Goal: Transaction & Acquisition: Subscribe to service/newsletter

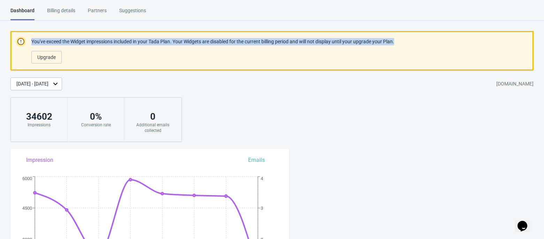
drag, startPoint x: 392, startPoint y: 42, endPoint x: 32, endPoint y: 38, distance: 359.8
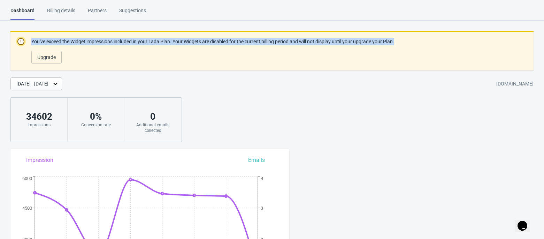
click at [32, 38] on div "You've exceed the Widget impressions included in your Tada Plan. Your Widgets a…" at bounding box center [271, 50] width 523 height 39
click at [45, 59] on span "Upgrade" at bounding box center [46, 57] width 18 height 6
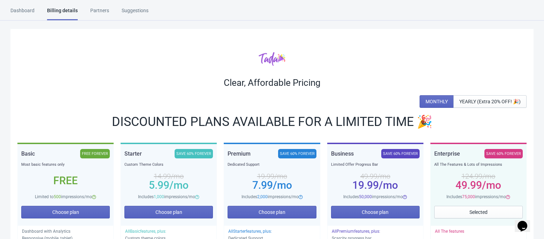
scroll to position [46, 0]
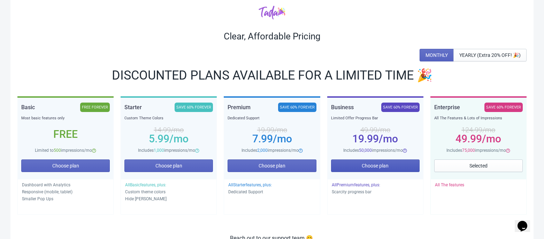
click at [362, 165] on span "Choose plan" at bounding box center [375, 166] width 27 height 6
